Goal: Task Accomplishment & Management: Use online tool/utility

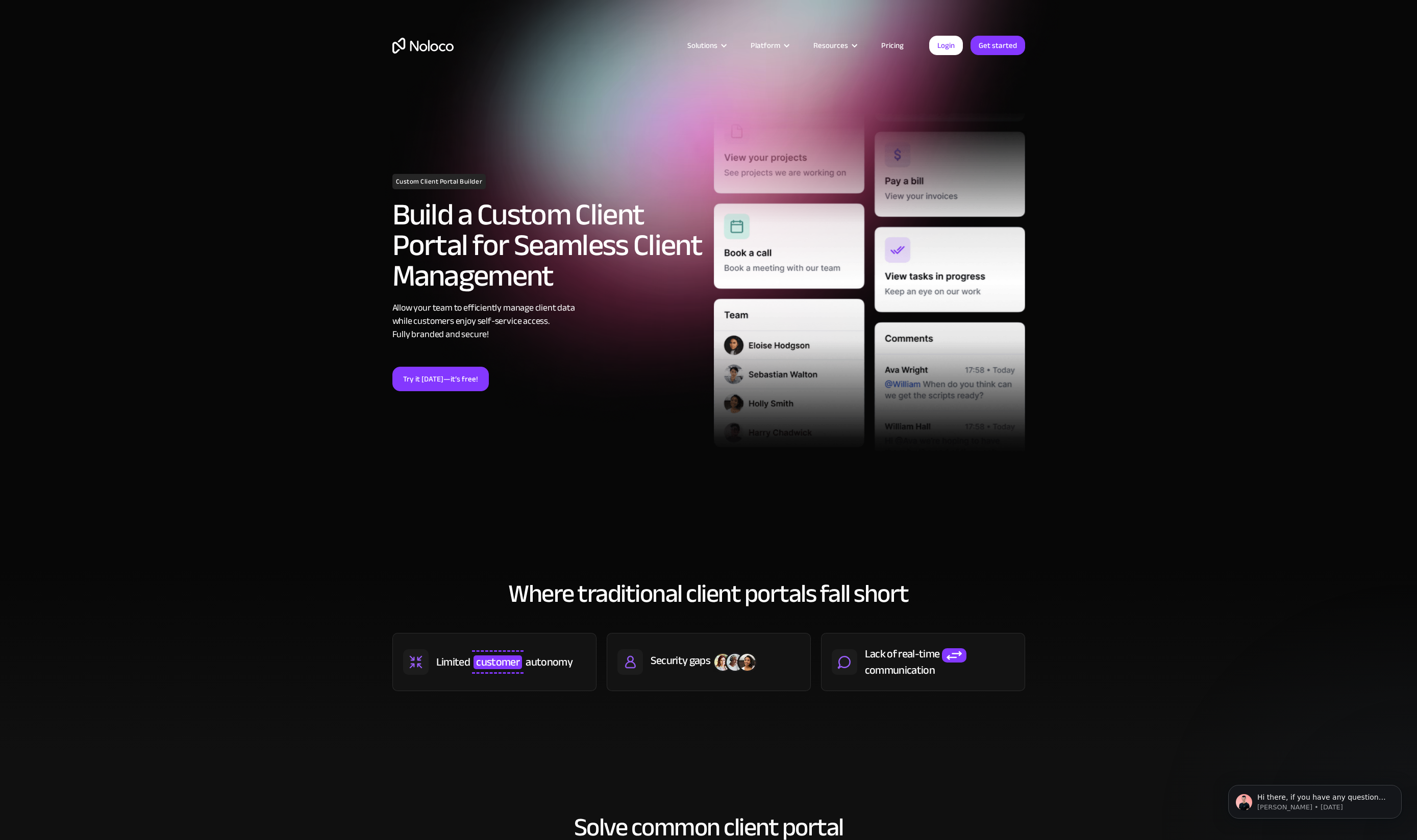
click at [432, 41] on img "home" at bounding box center [423, 45] width 62 height 16
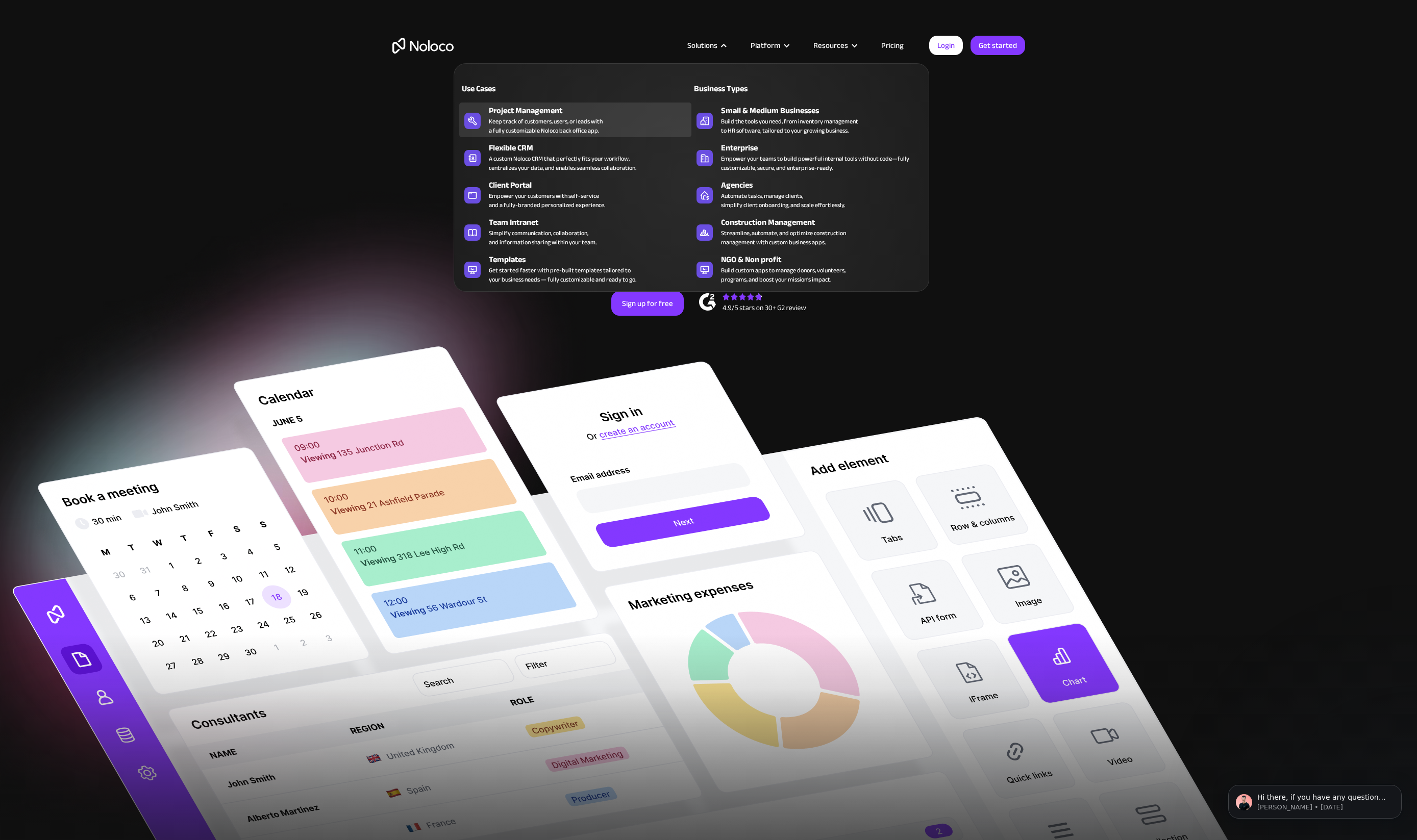
click at [610, 117] on div "Project Management Keep track of customers, users, or leads with a fully custom…" at bounding box center [588, 119] width 198 height 30
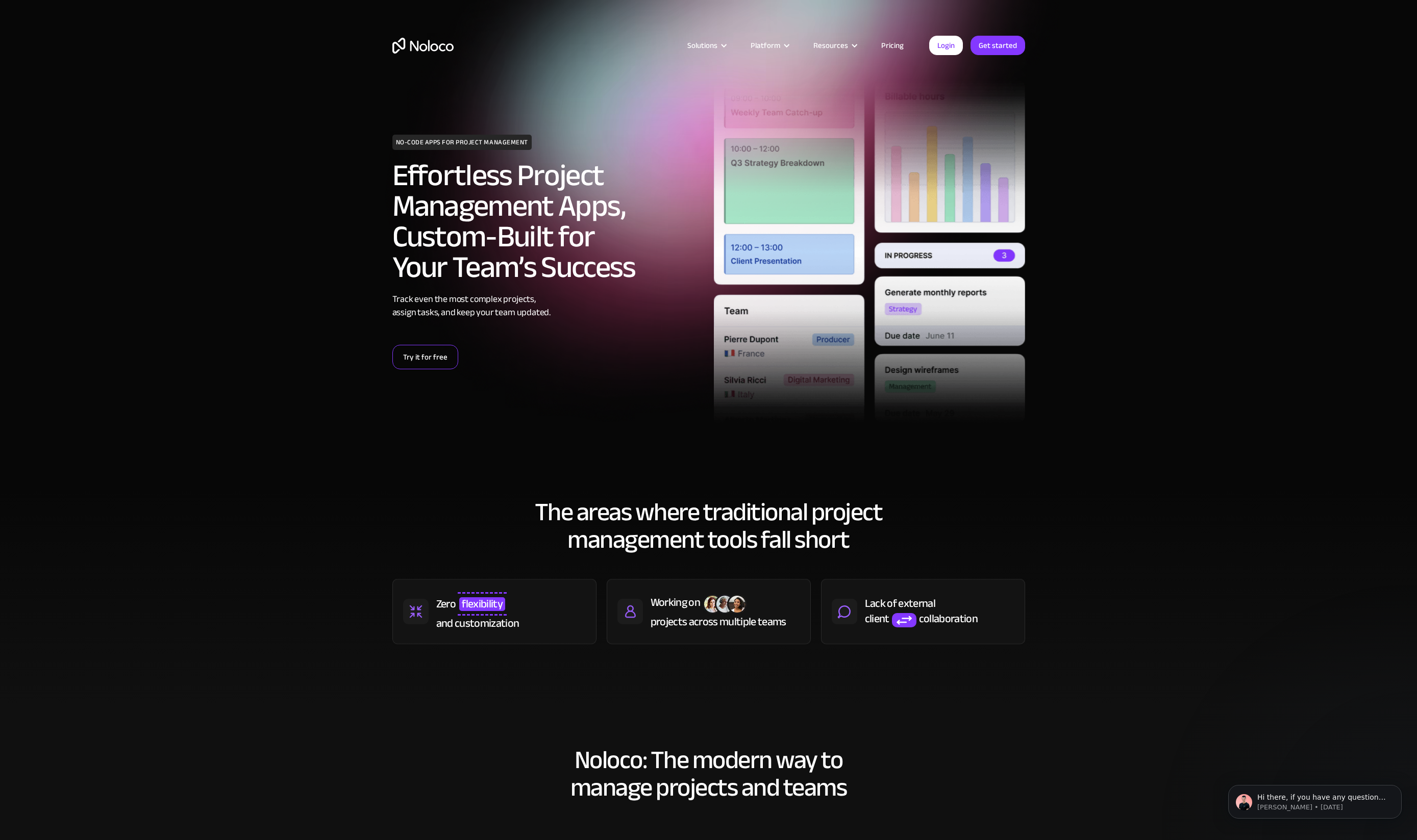
click at [426, 359] on link "Try it for free" at bounding box center [426, 357] width 66 height 25
